Goal: Find specific page/section: Find specific page/section

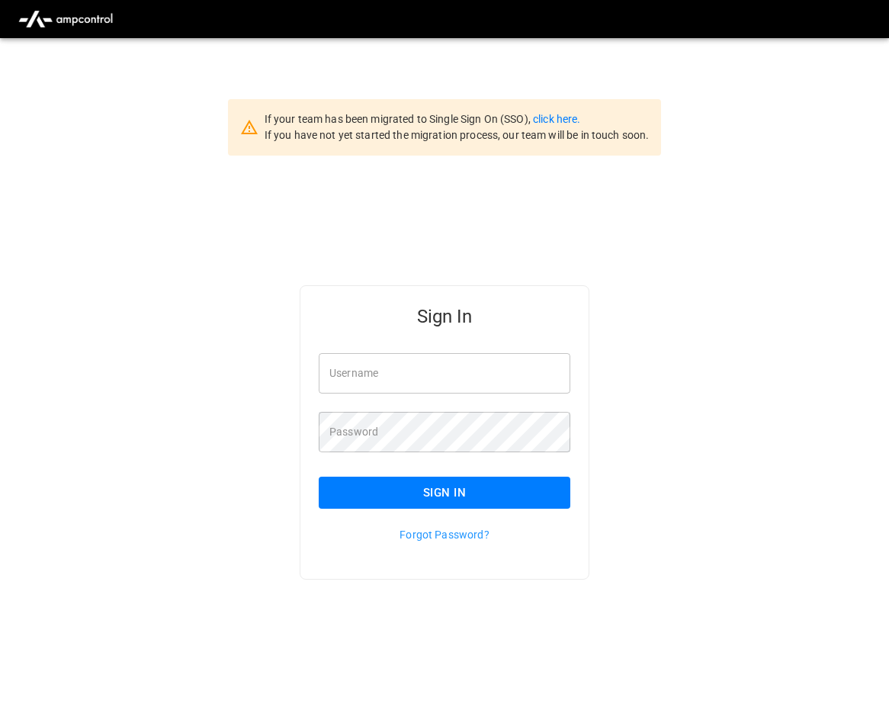
type input "**********"
click at [433, 493] on button "Sign In" at bounding box center [445, 493] width 252 height 32
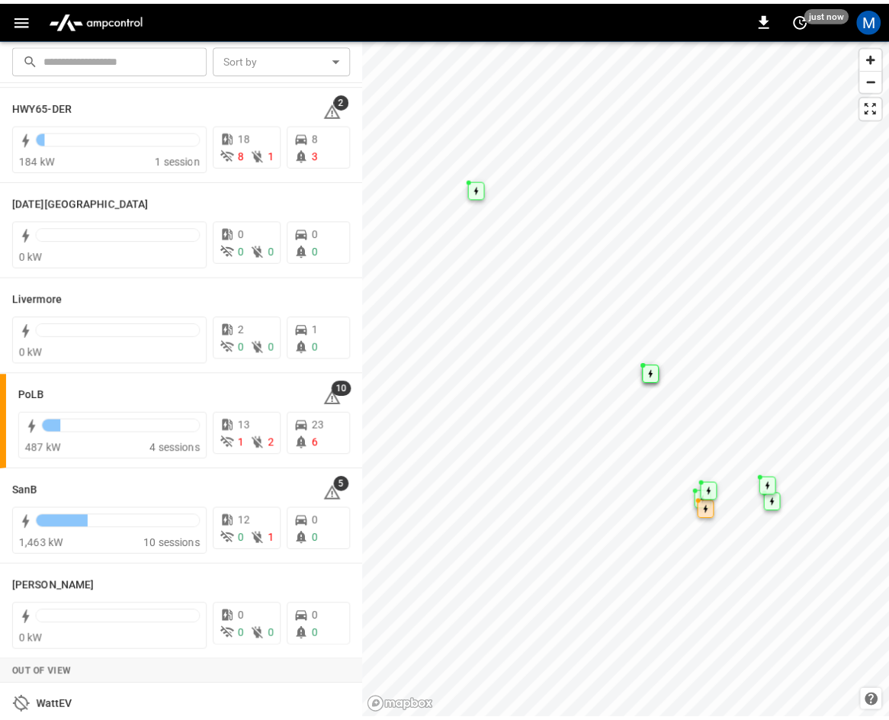
scroll to position [271, 0]
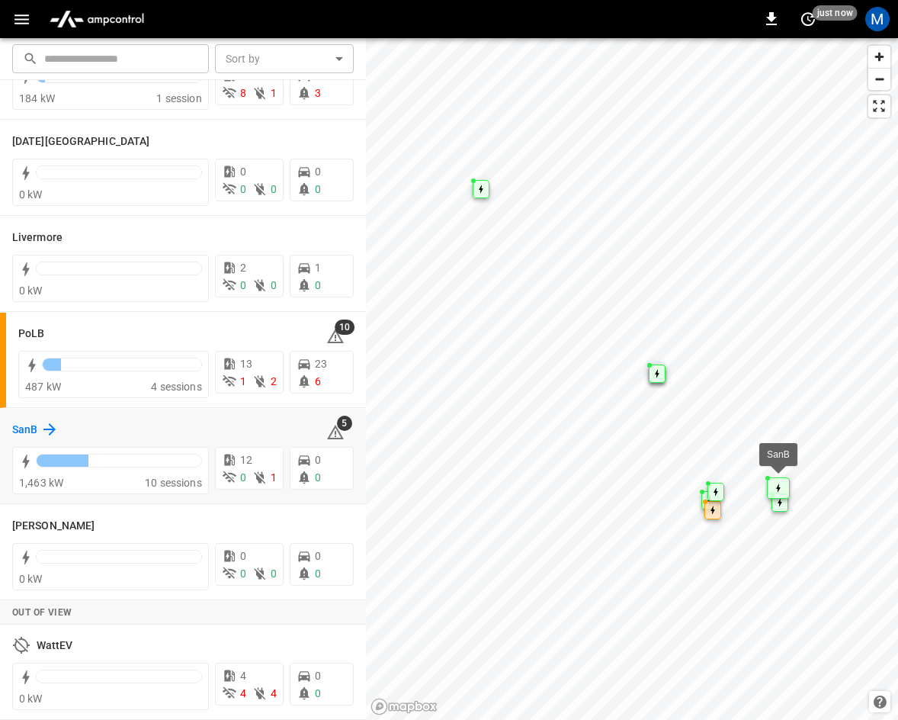
click at [39, 425] on div "SanB" at bounding box center [35, 429] width 47 height 18
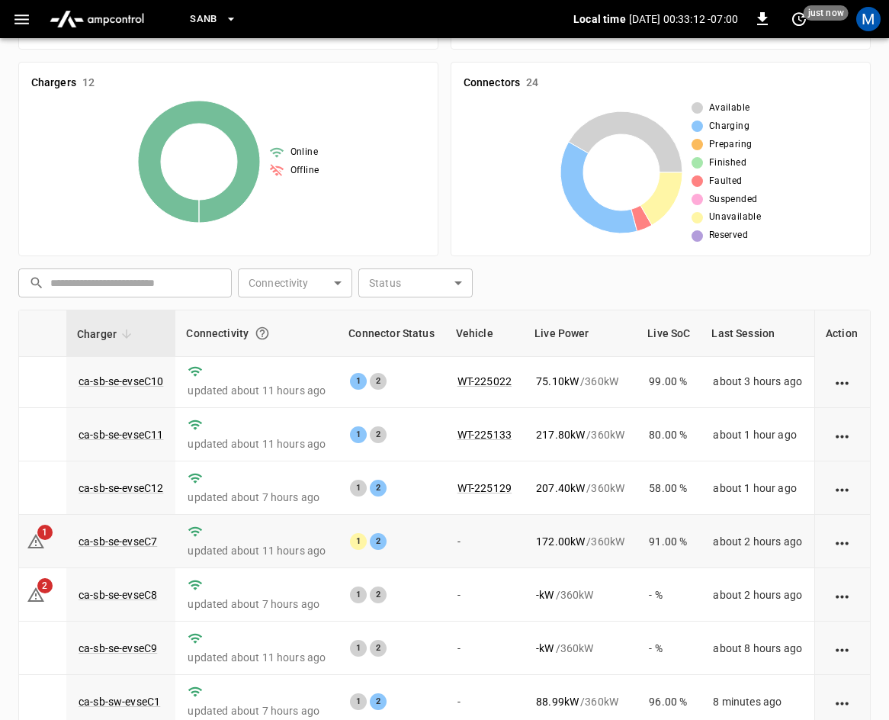
scroll to position [0, 75]
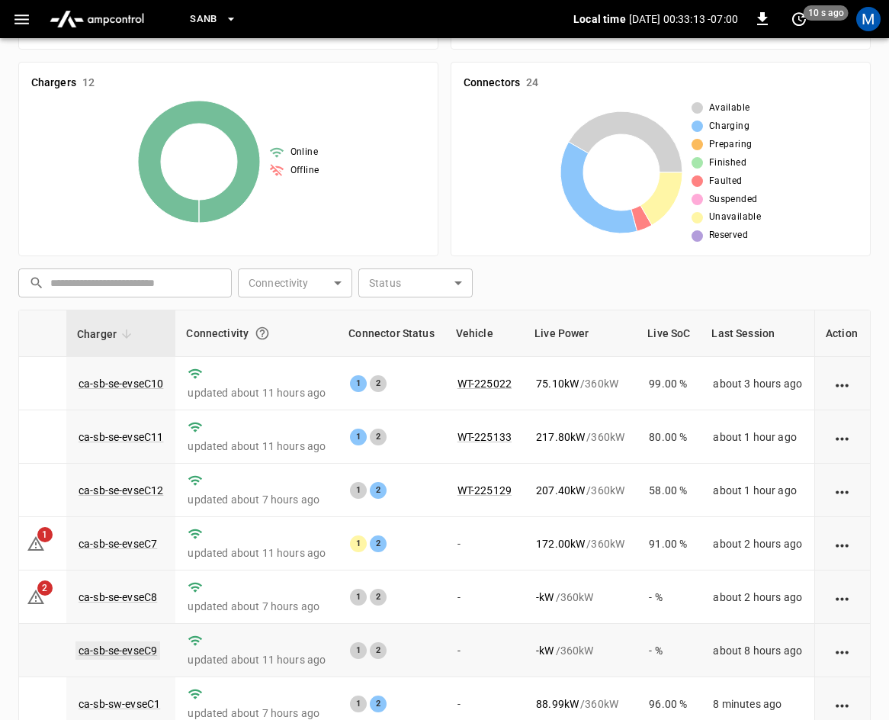
click at [120, 651] on link "ca-sb-se-evseC9" at bounding box center [117, 650] width 85 height 18
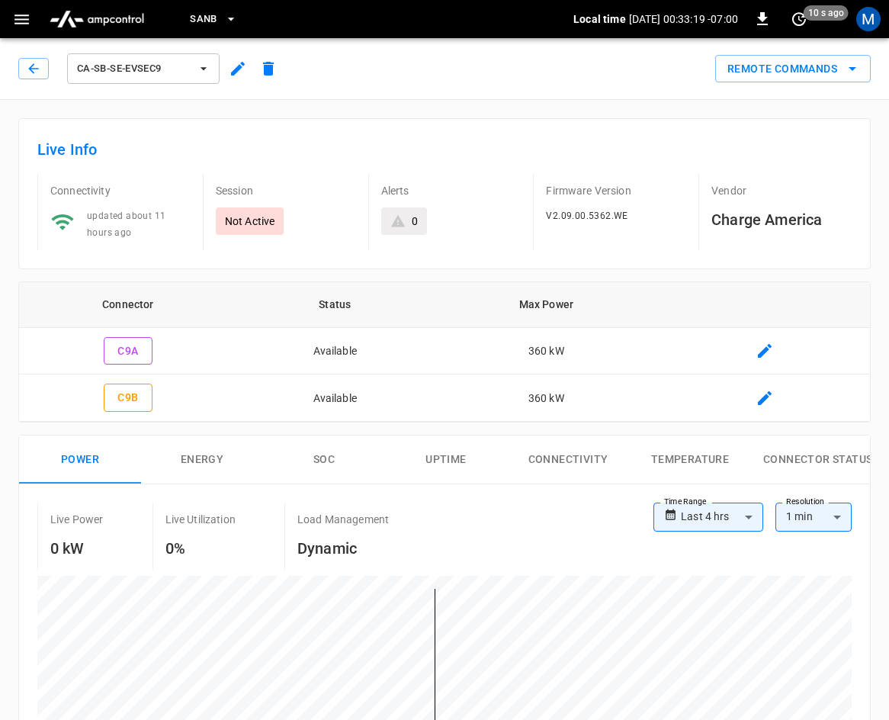
drag, startPoint x: 38, startPoint y: 73, endPoint x: 253, endPoint y: 5, distance: 225.7
click at [38, 72] on icon "button" at bounding box center [33, 68] width 15 height 15
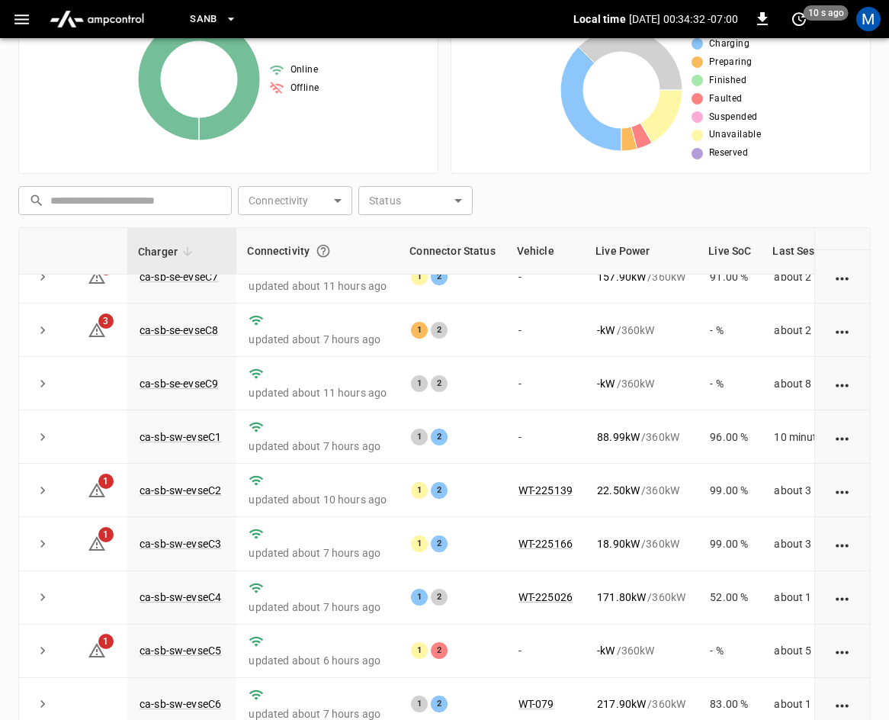
scroll to position [341, 0]
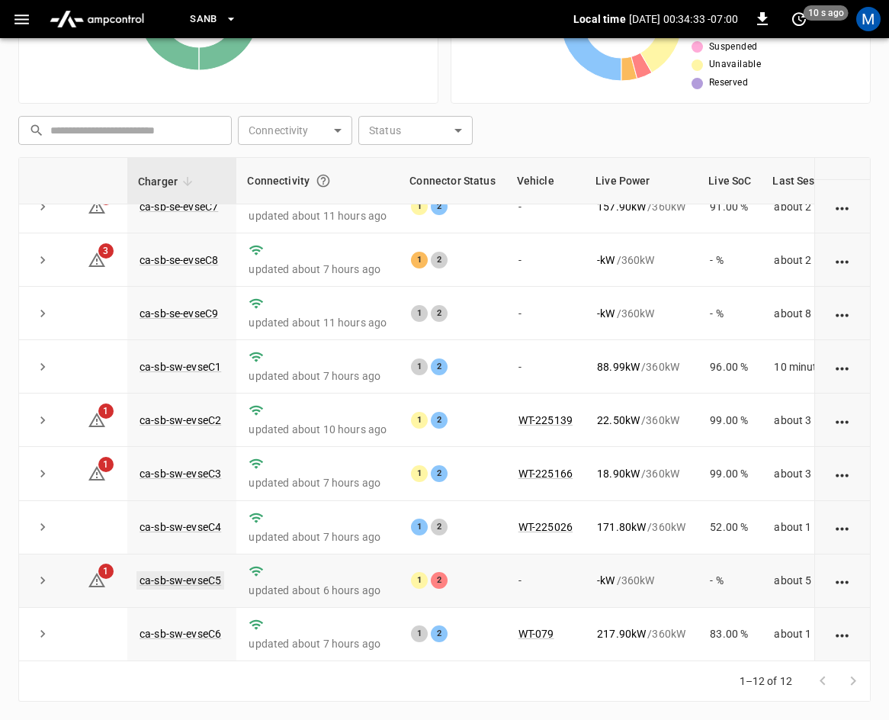
click at [176, 571] on link "ca-sb-sw-evseC5" at bounding box center [180, 580] width 88 height 18
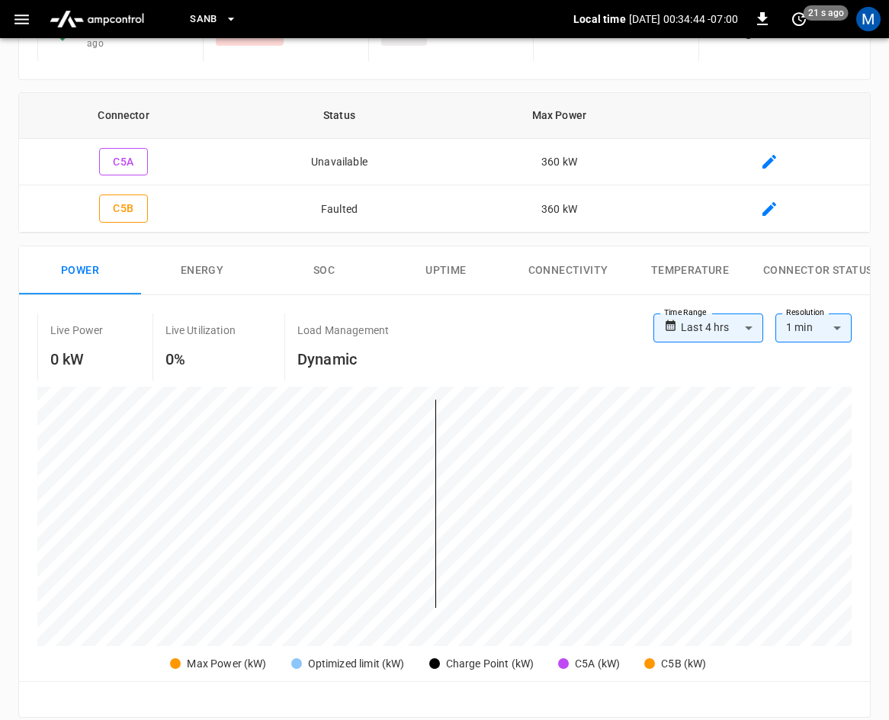
scroll to position [76, 0]
